Goal: Task Accomplishment & Management: Manage account settings

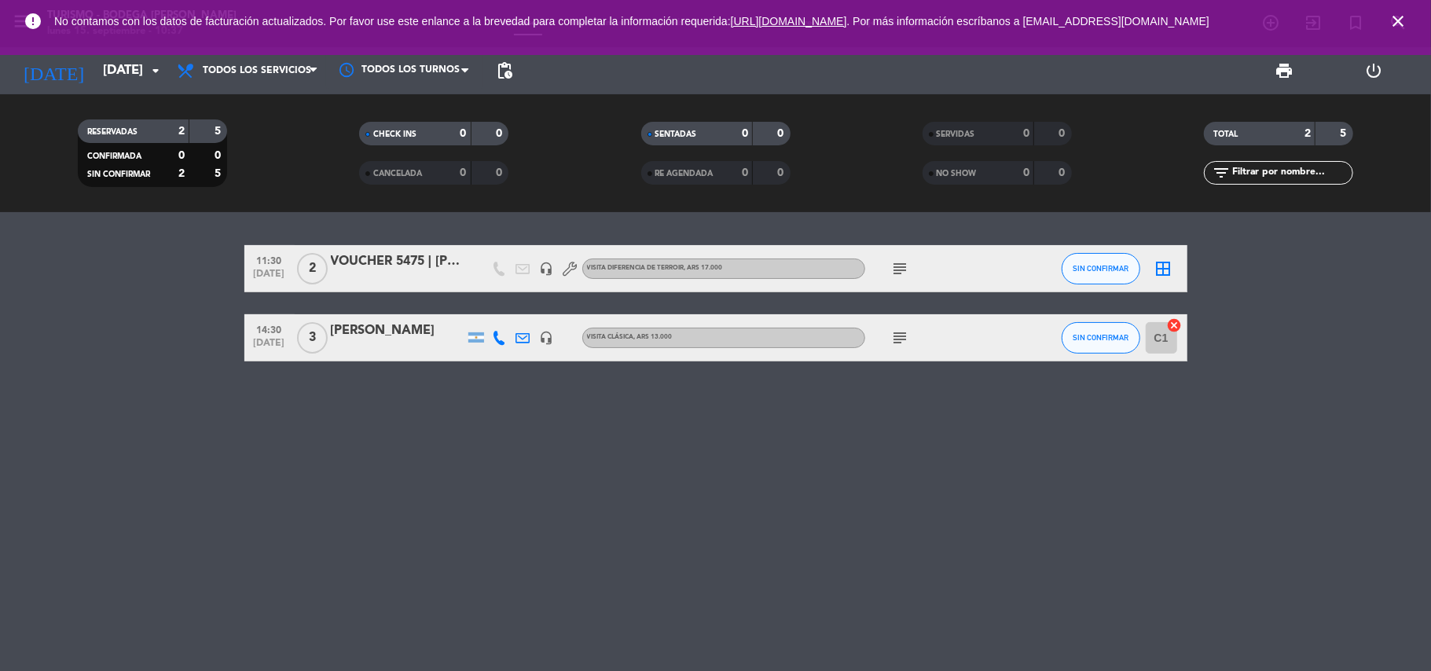
drag, startPoint x: 1391, startPoint y: 13, endPoint x: 1366, endPoint y: 13, distance: 25.2
click at [1387, 14] on span "close" at bounding box center [1398, 21] width 42 height 42
click at [420, 270] on div "VOUCHER 5475 | [PERSON_NAME]" at bounding box center [398, 262] width 134 height 20
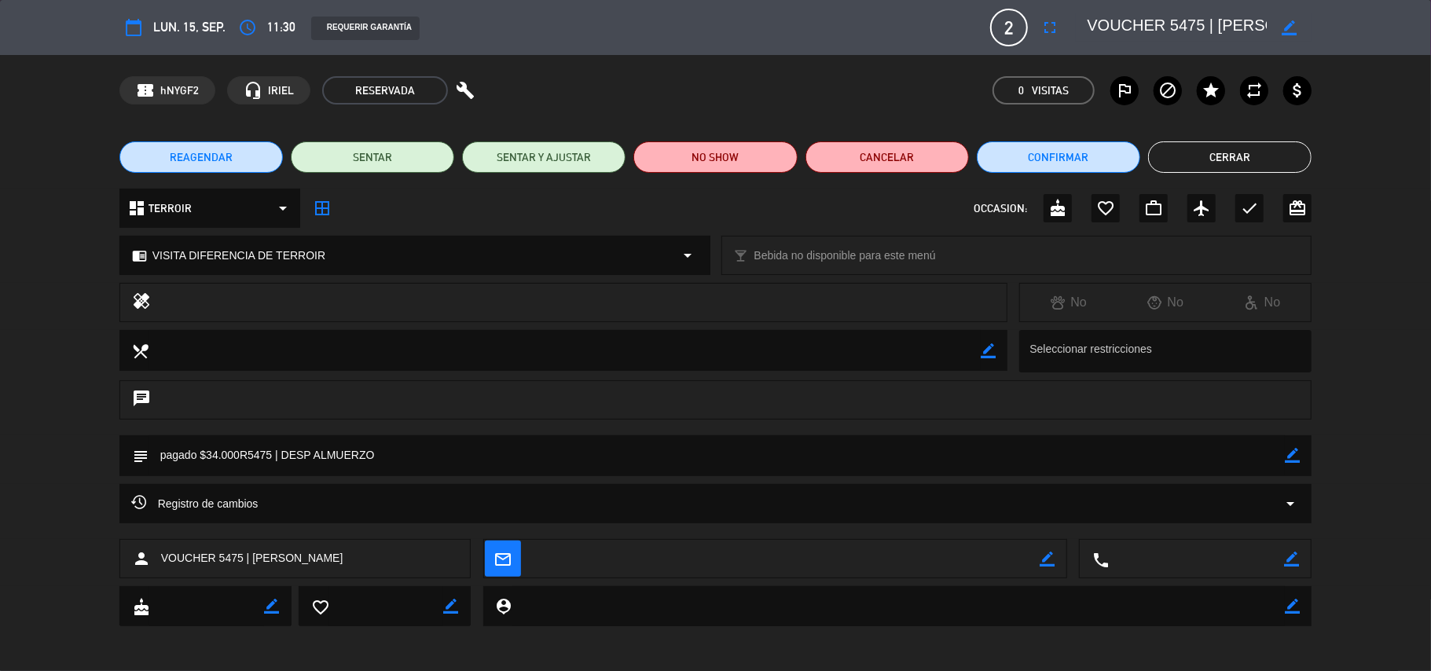
click at [1214, 165] on button "Cerrar" at bounding box center [1229, 156] width 163 height 31
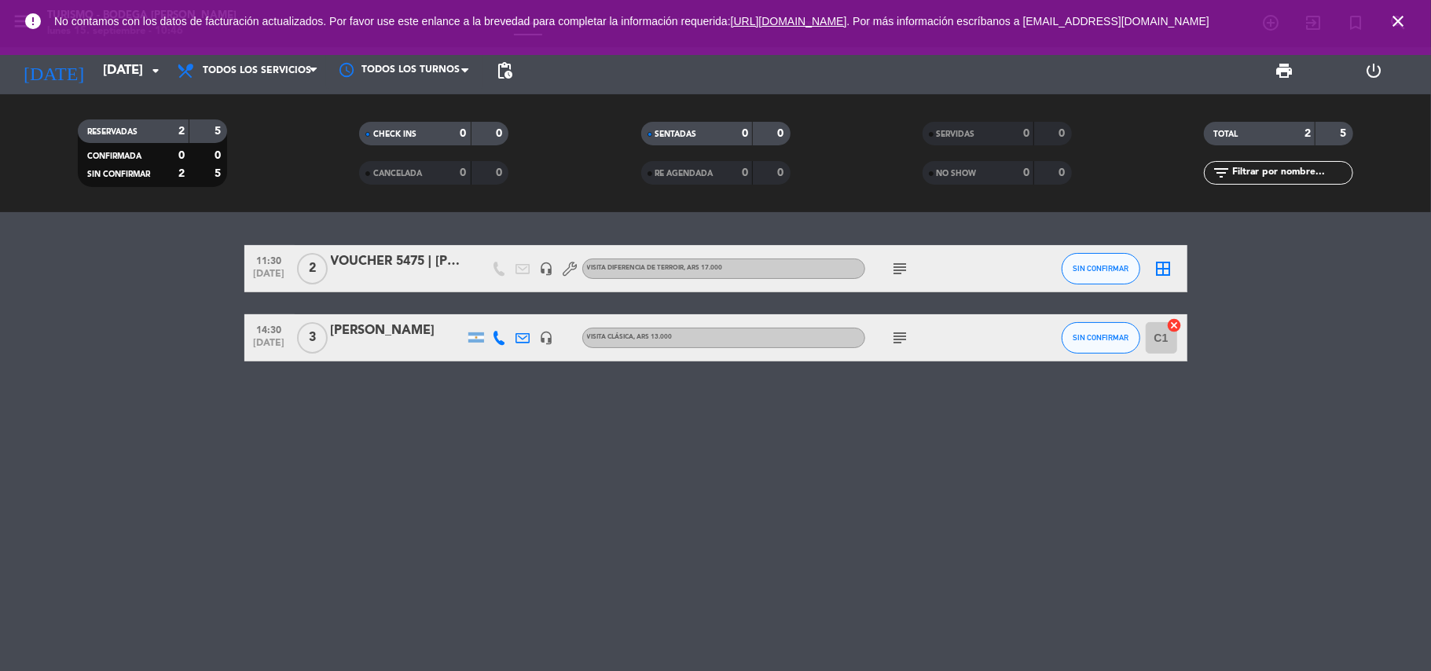
click at [909, 261] on icon "subject" at bounding box center [900, 268] width 19 height 19
click at [695, 626] on div "11:30 [DATE] 2 VOUCHER 5475 | [PERSON_NAME] headset_mic VISITA DIFERENCIA DE [P…" at bounding box center [715, 441] width 1431 height 459
click at [905, 265] on icon "subject" at bounding box center [900, 268] width 19 height 19
click at [413, 256] on div "VOUCHER 5475 | [PERSON_NAME]" at bounding box center [398, 262] width 134 height 20
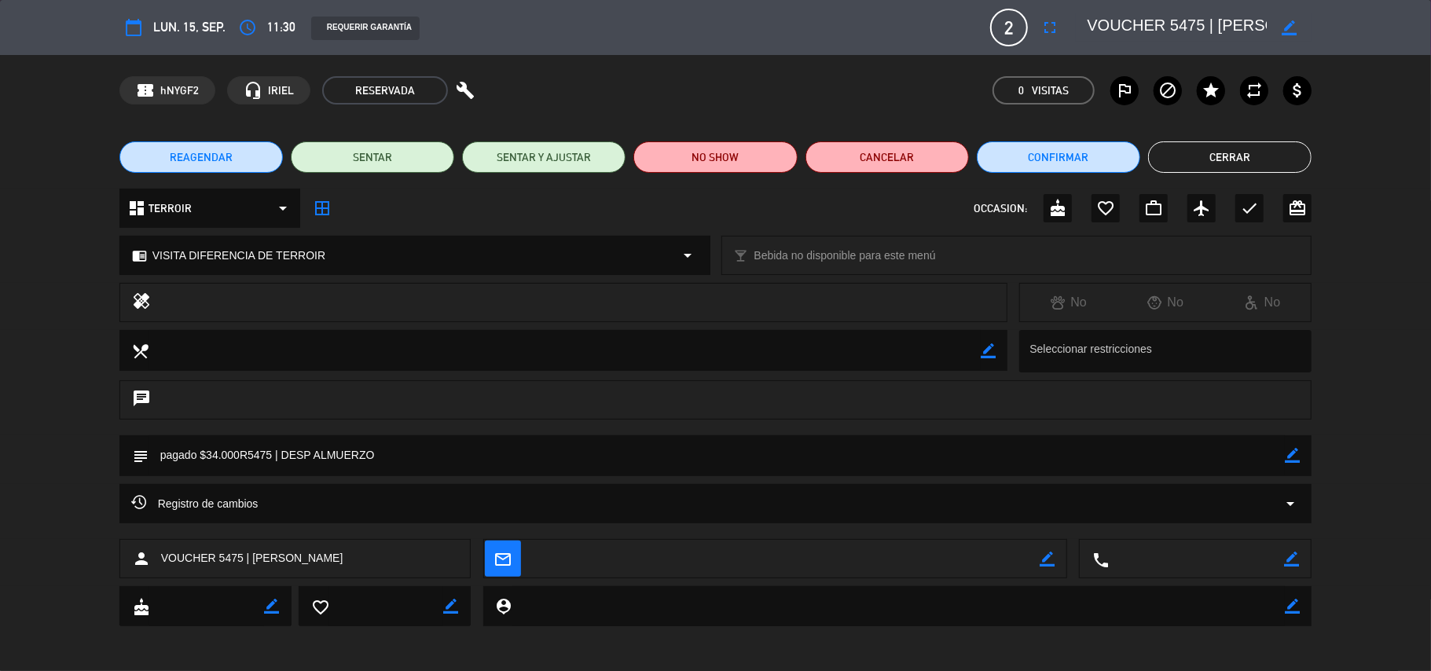
click at [1292, 164] on button "Cerrar" at bounding box center [1229, 156] width 163 height 31
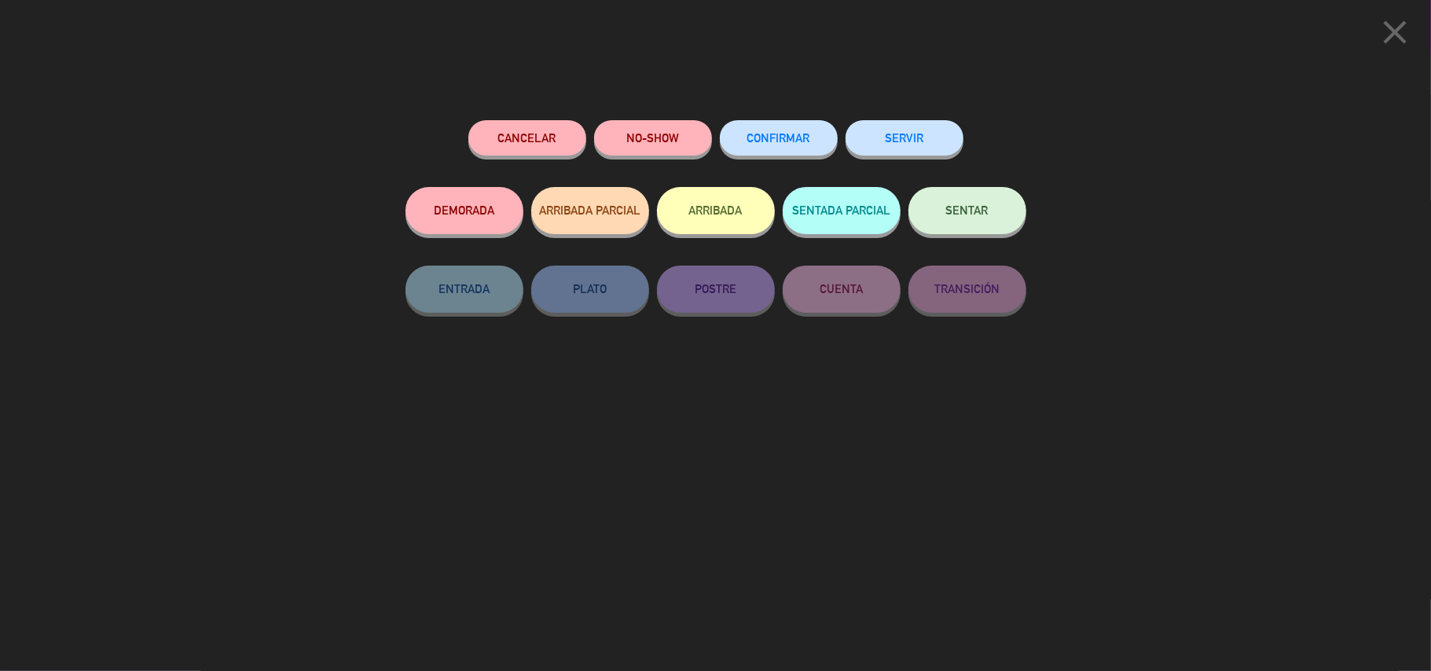
click at [968, 217] on button "SENTAR" at bounding box center [968, 210] width 118 height 47
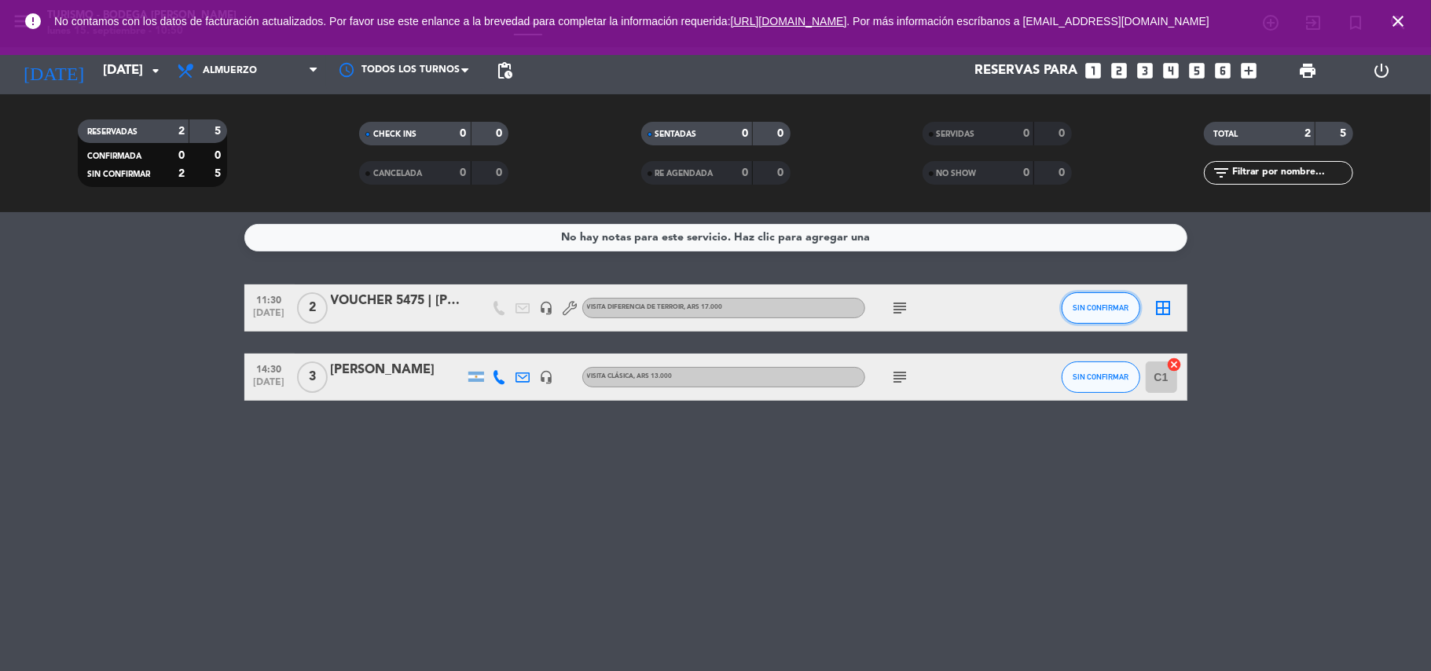
click at [1116, 307] on span "SIN CONFIRMAR" at bounding box center [1101, 307] width 56 height 9
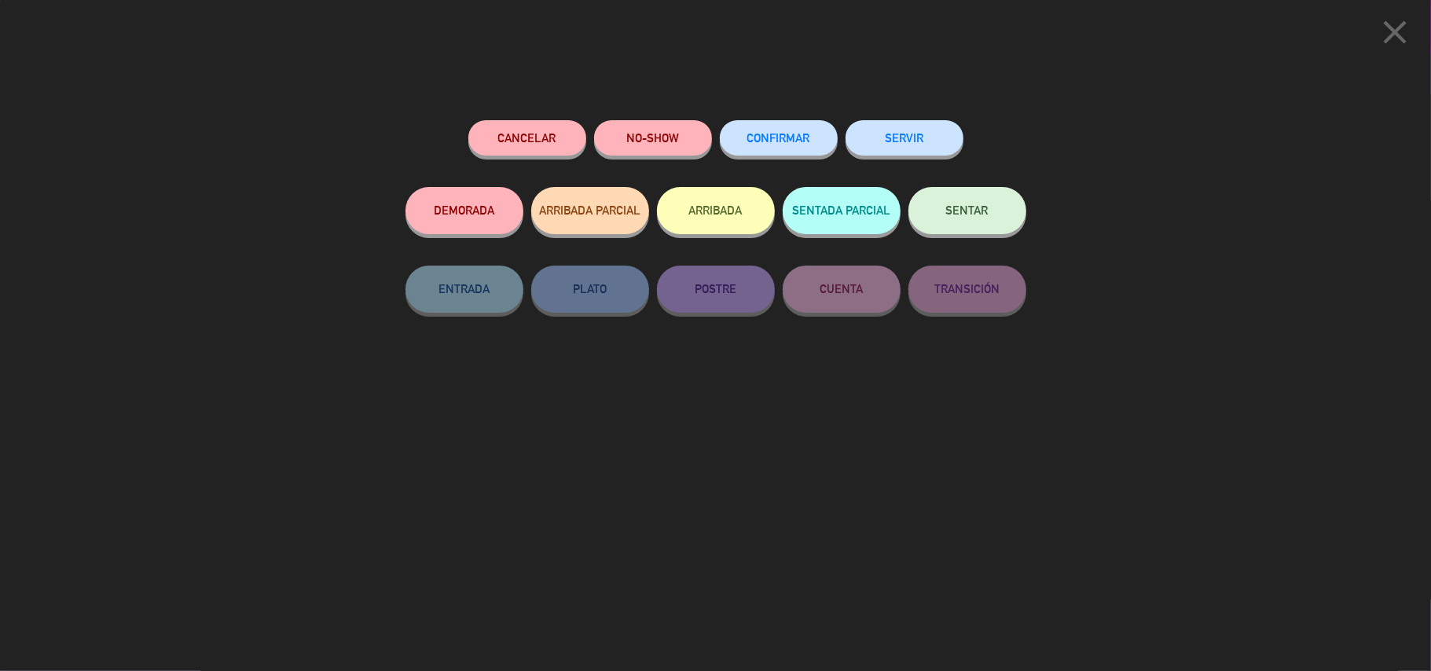
drag, startPoint x: 994, startPoint y: 221, endPoint x: 1014, endPoint y: 234, distance: 23.8
click at [995, 226] on button "SENTAR" at bounding box center [968, 210] width 118 height 47
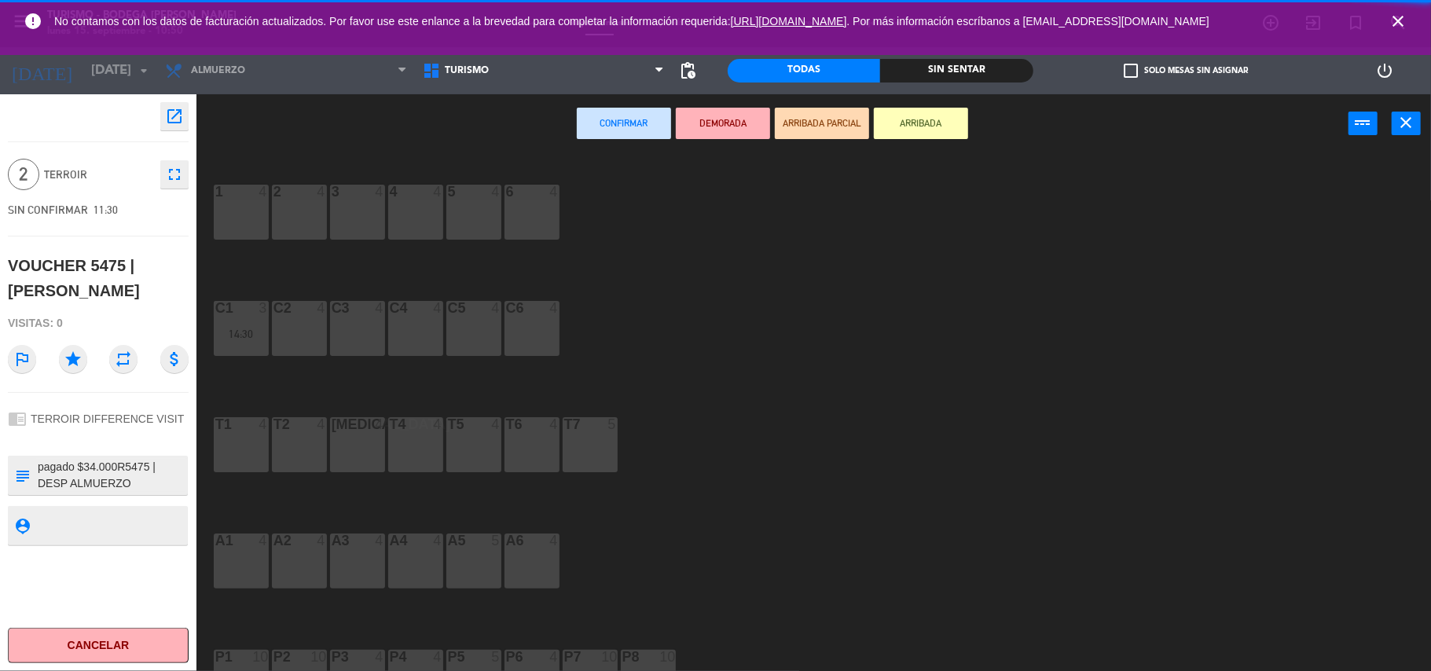
drag, startPoint x: 1396, startPoint y: 16, endPoint x: 1009, endPoint y: 19, distance: 386.7
click at [1394, 16] on icon "close" at bounding box center [1398, 21] width 19 height 19
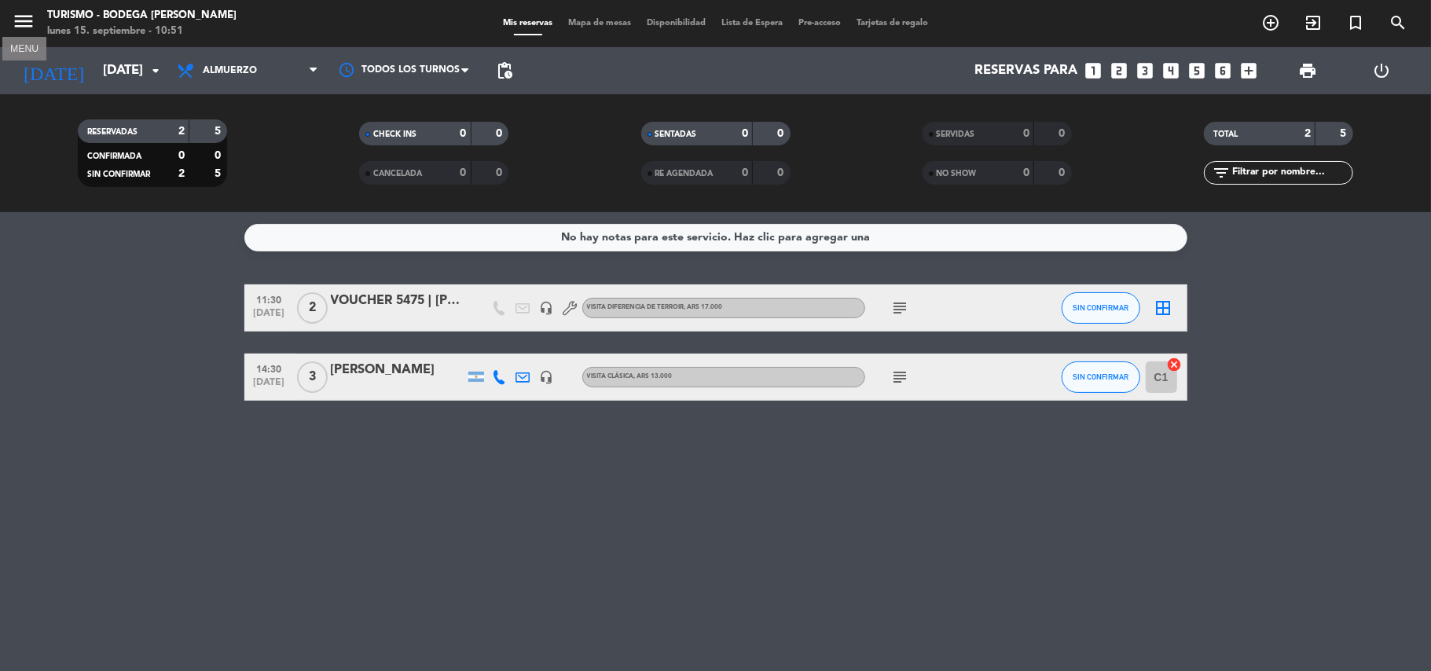
click at [20, 19] on icon "menu" at bounding box center [24, 21] width 24 height 24
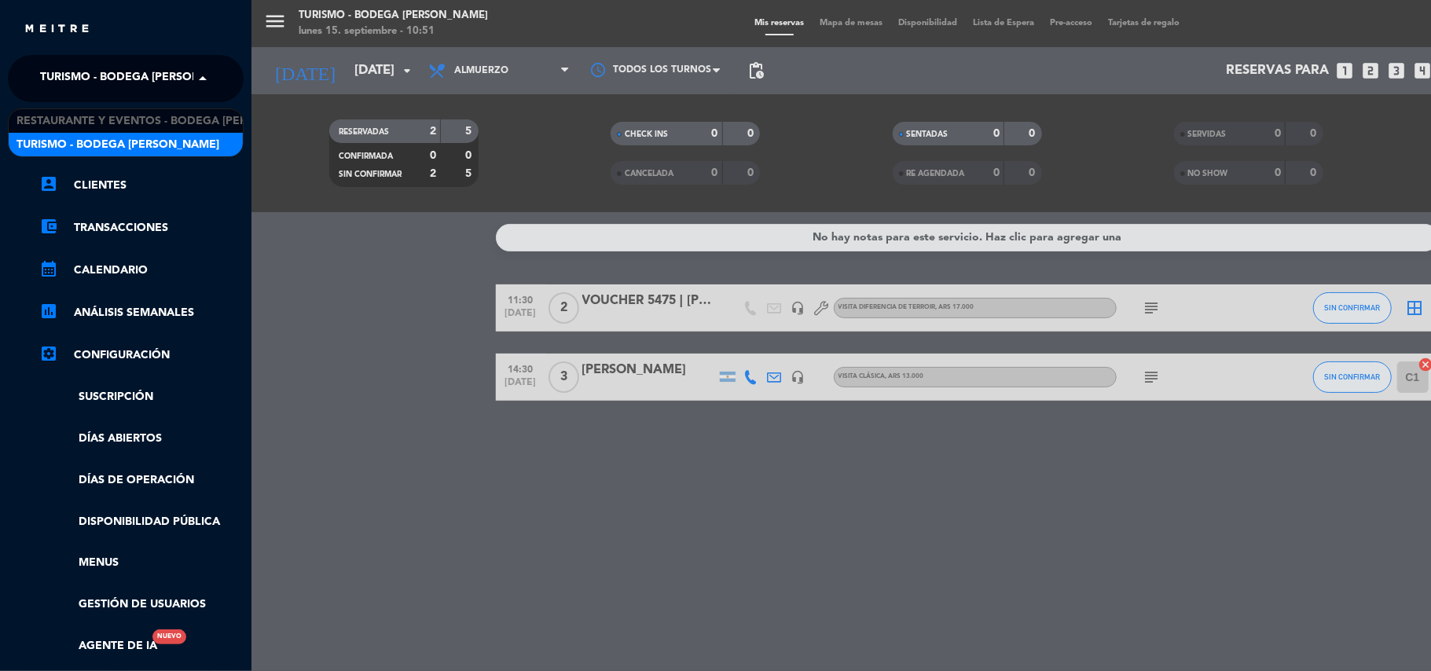
click at [163, 66] on span "Turismo - Bodega [PERSON_NAME]" at bounding box center [141, 78] width 203 height 33
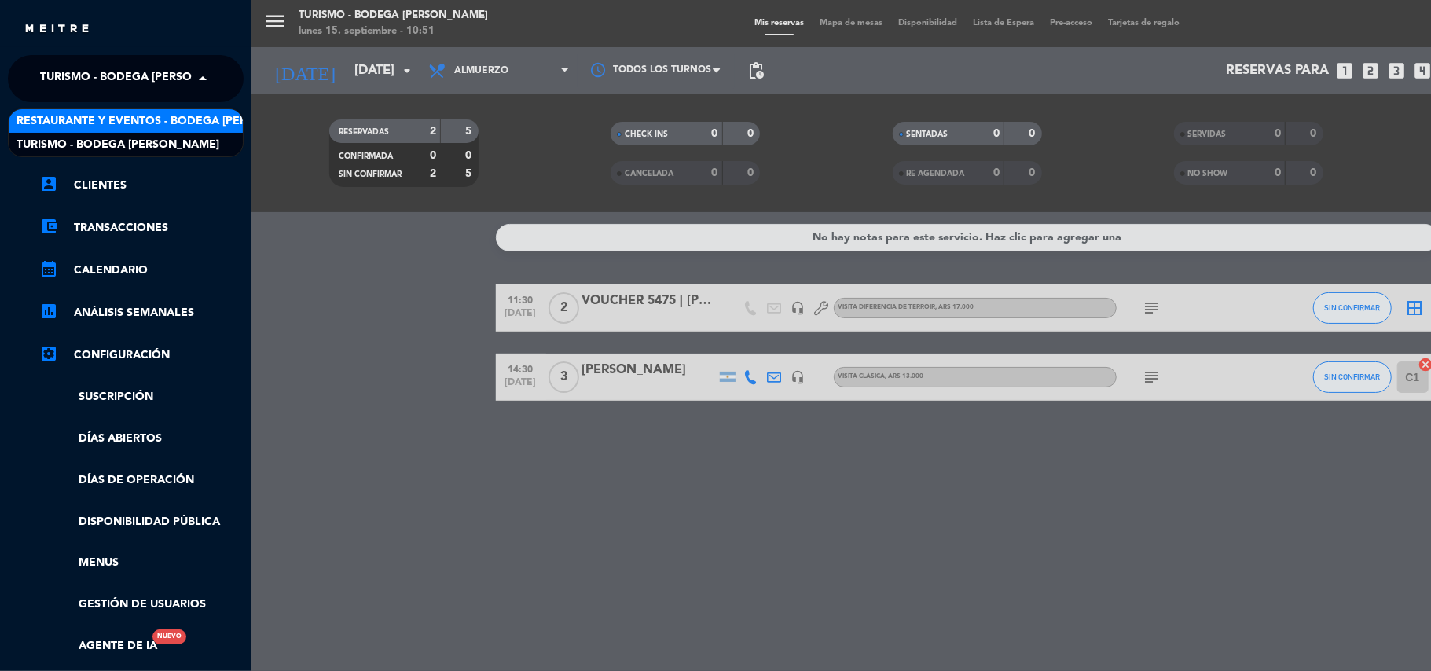
click at [174, 120] on span "Restaurante y Eventos - Bodega [PERSON_NAME]" at bounding box center [165, 121] width 297 height 18
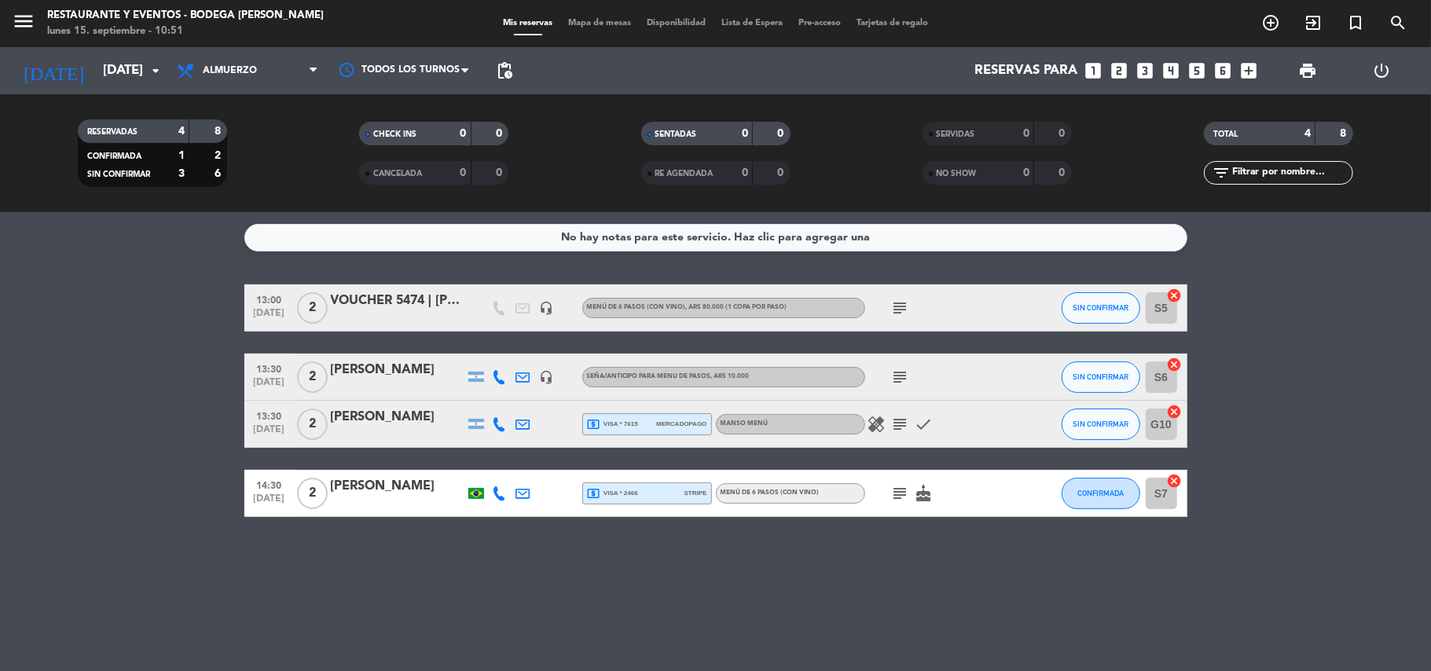
click at [891, 307] on div "subject" at bounding box center [935, 308] width 141 height 46
click at [897, 307] on icon "subject" at bounding box center [900, 308] width 19 height 19
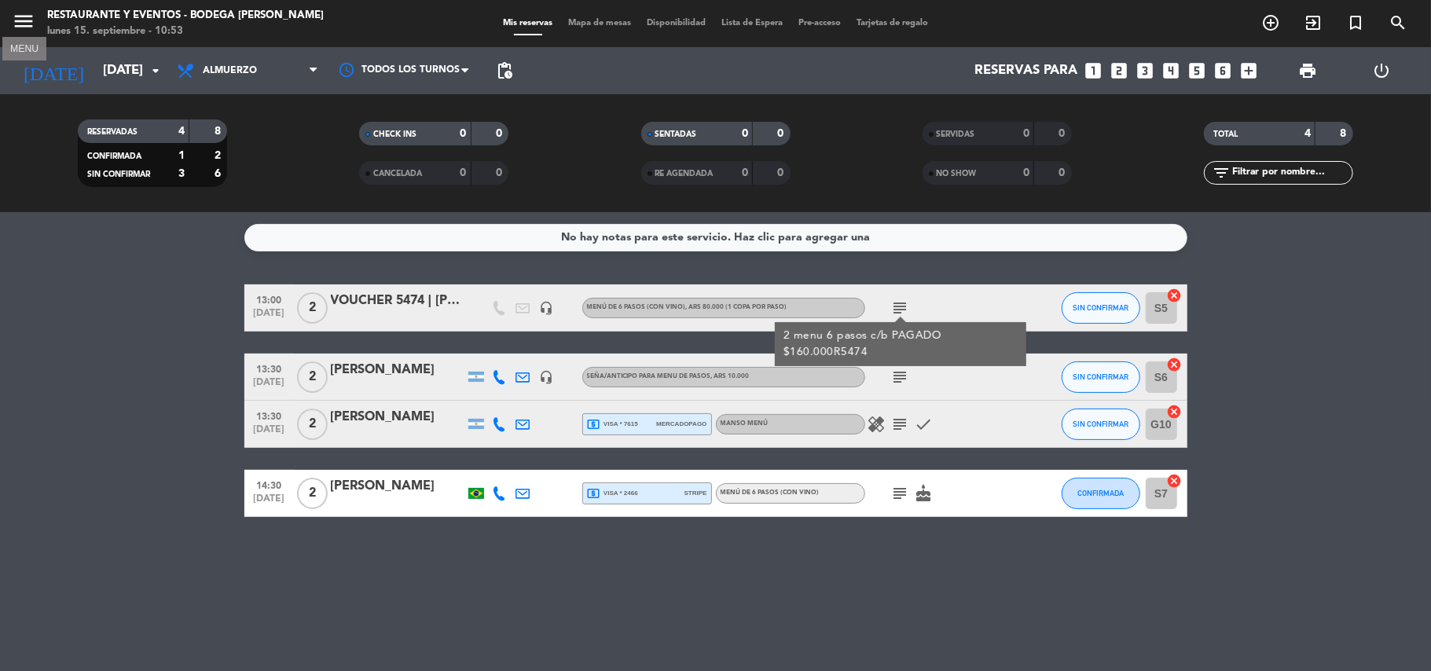
click at [22, 19] on icon "menu" at bounding box center [24, 21] width 24 height 24
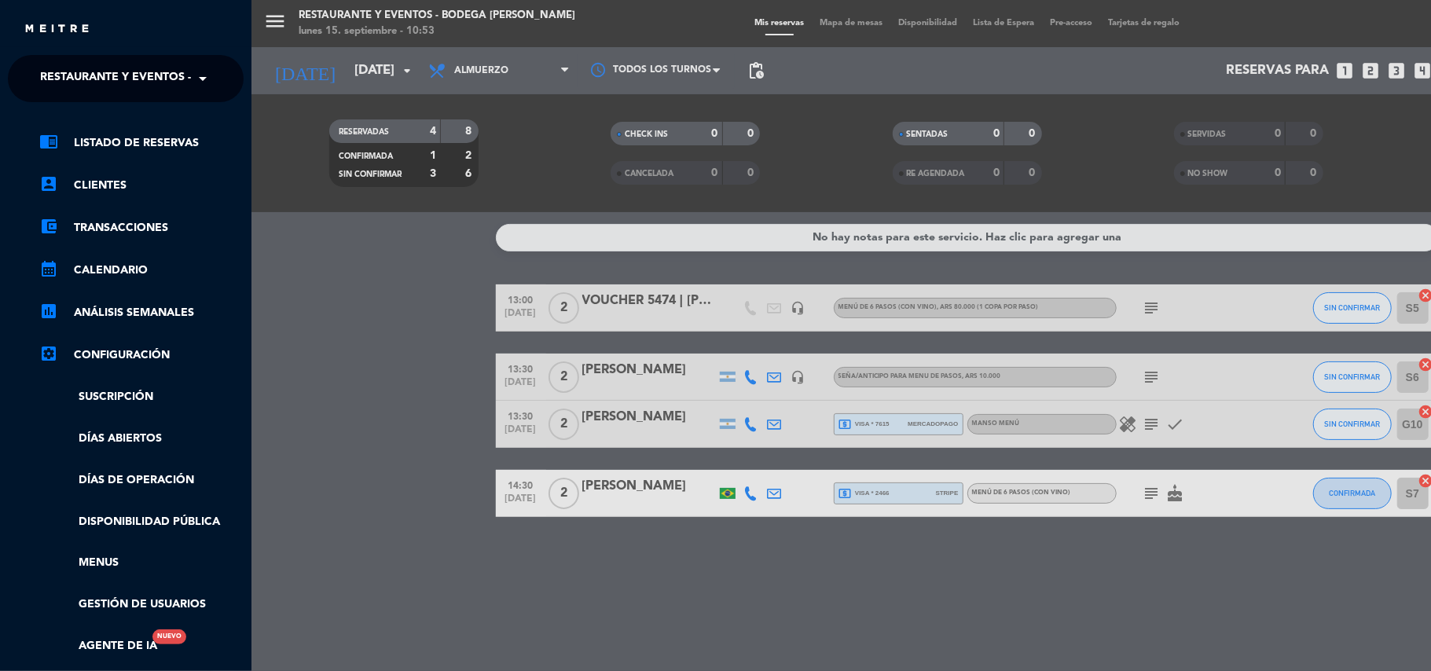
click at [126, 83] on span "Restaurante y Eventos - Bodega [PERSON_NAME]" at bounding box center [188, 78] width 297 height 33
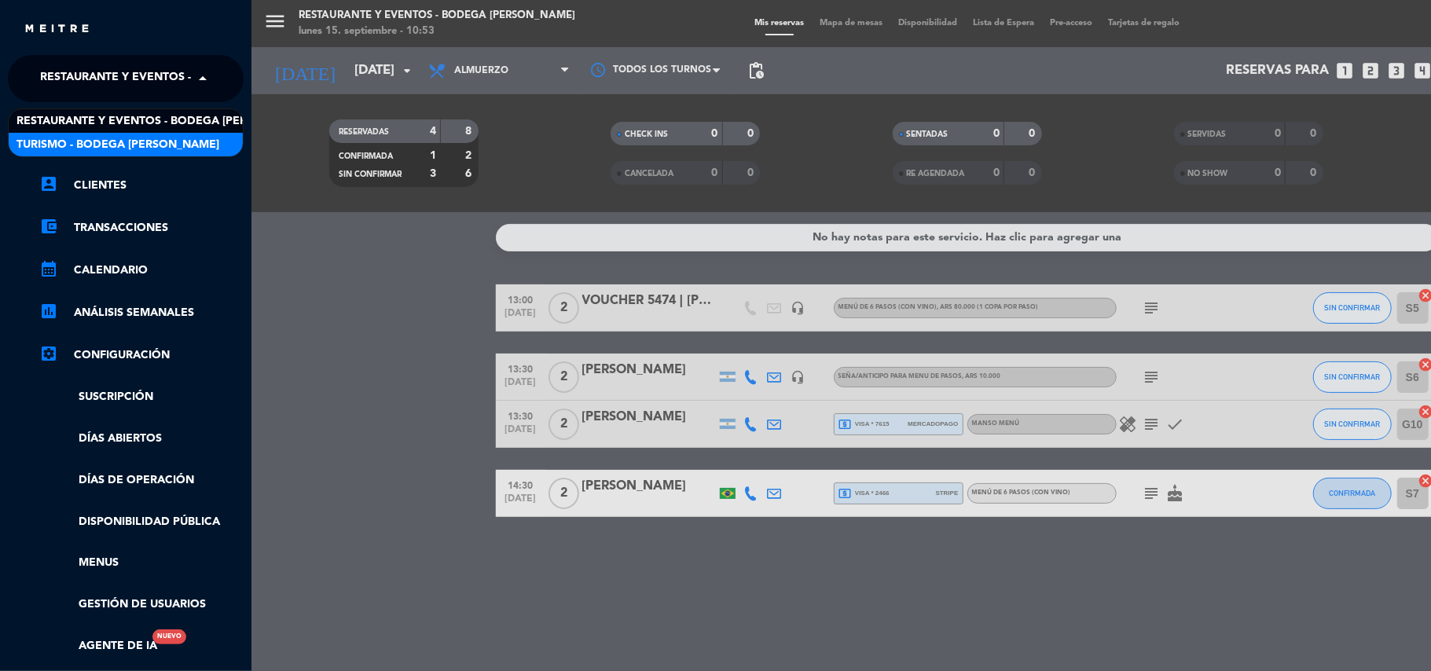
click at [129, 145] on span "Turismo - Bodega [PERSON_NAME]" at bounding box center [118, 145] width 203 height 18
